Goal: Transaction & Acquisition: Purchase product/service

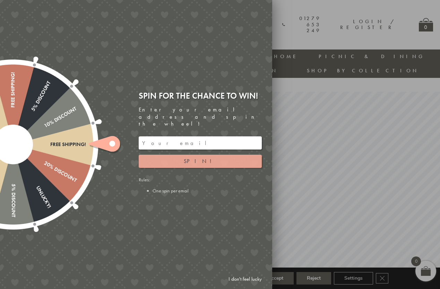
click at [208, 156] on button "Spin!" at bounding box center [200, 161] width 123 height 13
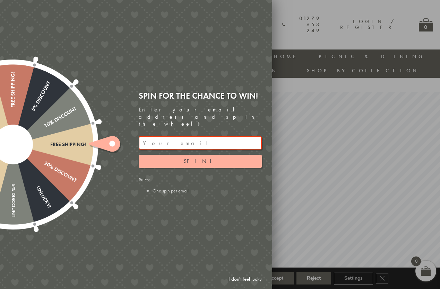
drag, startPoint x: 244, startPoint y: 278, endPoint x: 248, endPoint y: 276, distance: 4.8
click at [245, 278] on link "I don't feel lucky" at bounding box center [245, 279] width 40 height 13
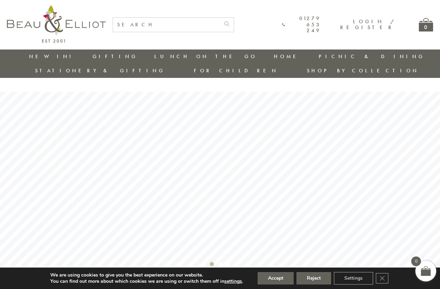
click at [155, 26] on input "text" at bounding box center [166, 25] width 107 height 14
click at [154, 26] on input "text" at bounding box center [166, 25] width 107 height 14
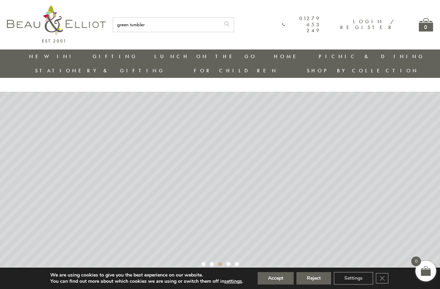
type input "green tumbler"
click at [220, 18] on button "submit" at bounding box center [227, 23] width 14 height 11
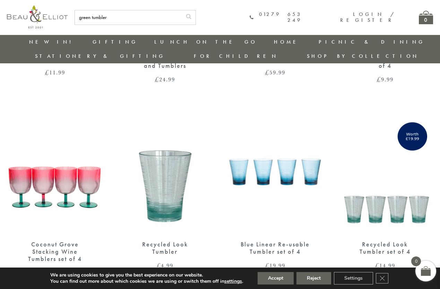
scroll to position [226, 0]
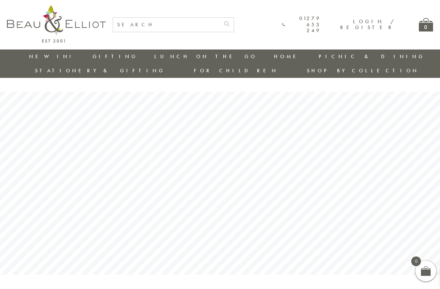
click at [154, 26] on input "text" at bounding box center [166, 25] width 107 height 14
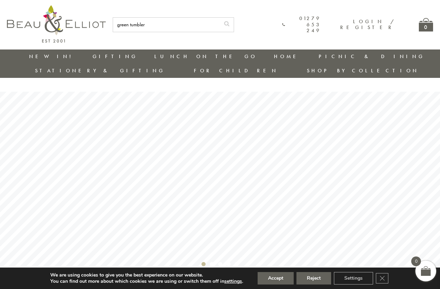
type input "green tumbler"
click at [220, 18] on button "submit" at bounding box center [227, 23] width 14 height 11
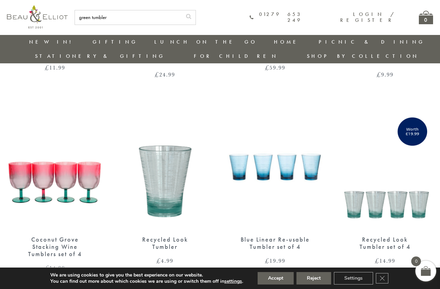
scroll to position [227, 0]
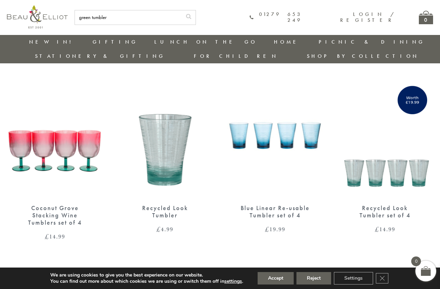
click at [170, 119] on img at bounding box center [165, 136] width 96 height 124
